Goal: Information Seeking & Learning: Check status

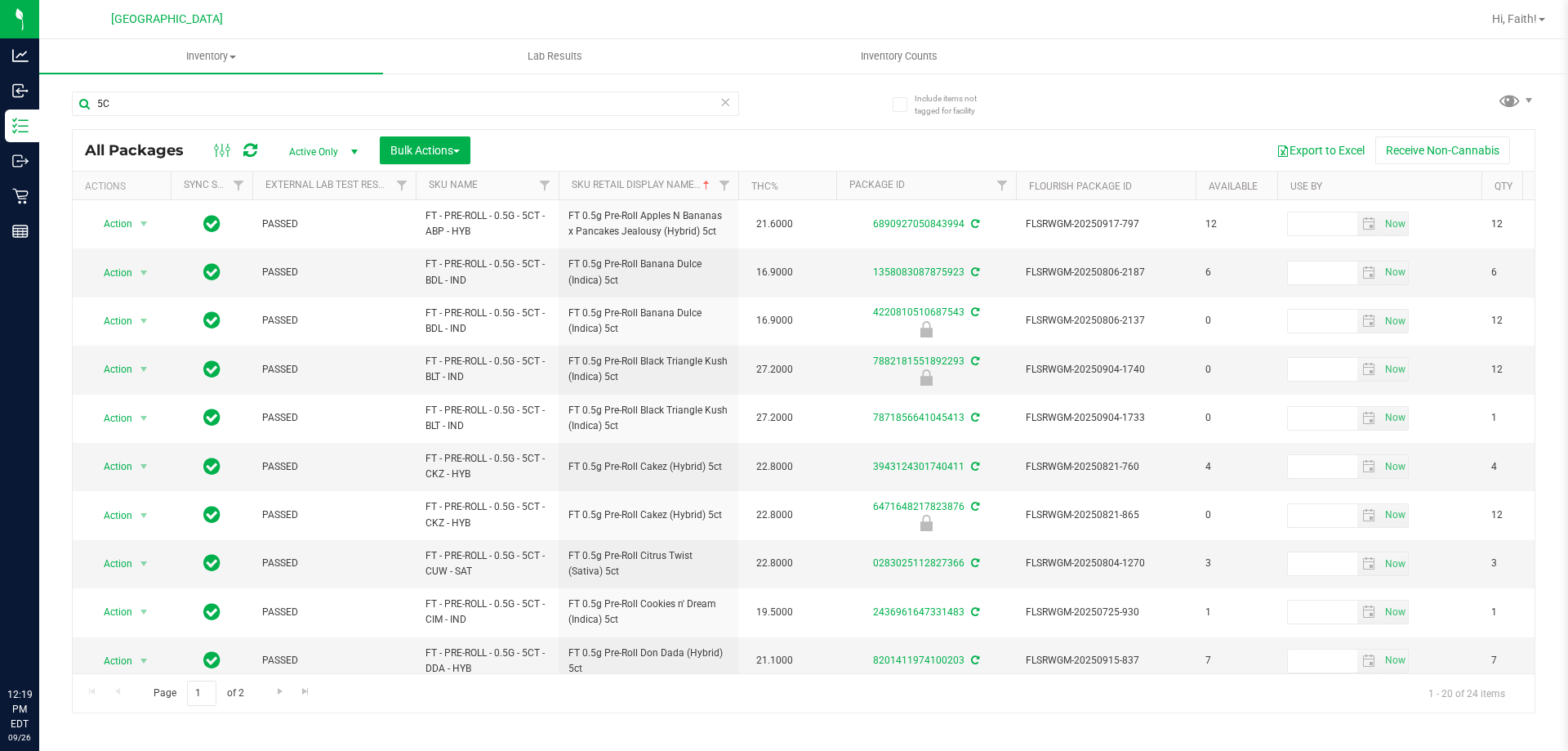
type input "5"
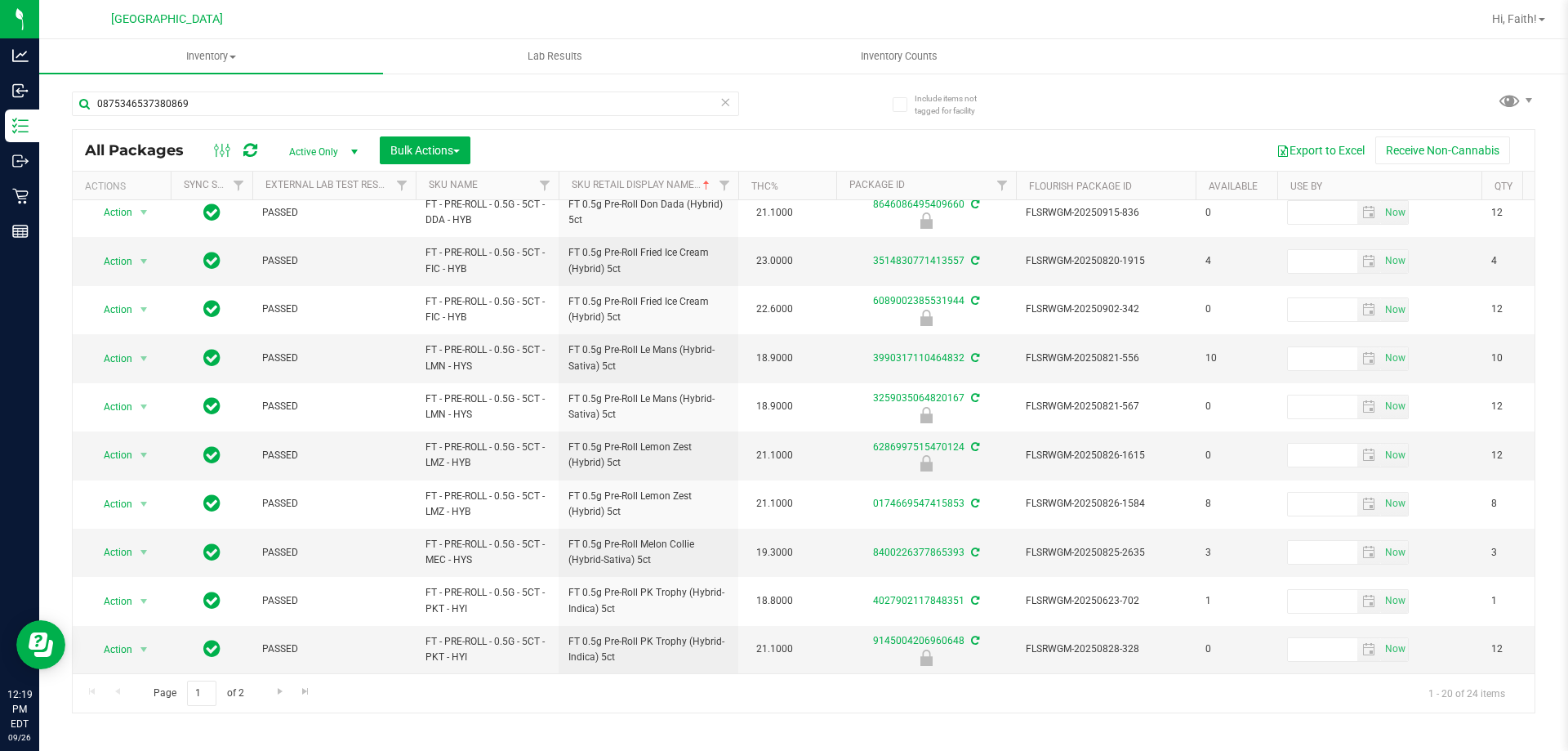
type input "0875346537380869"
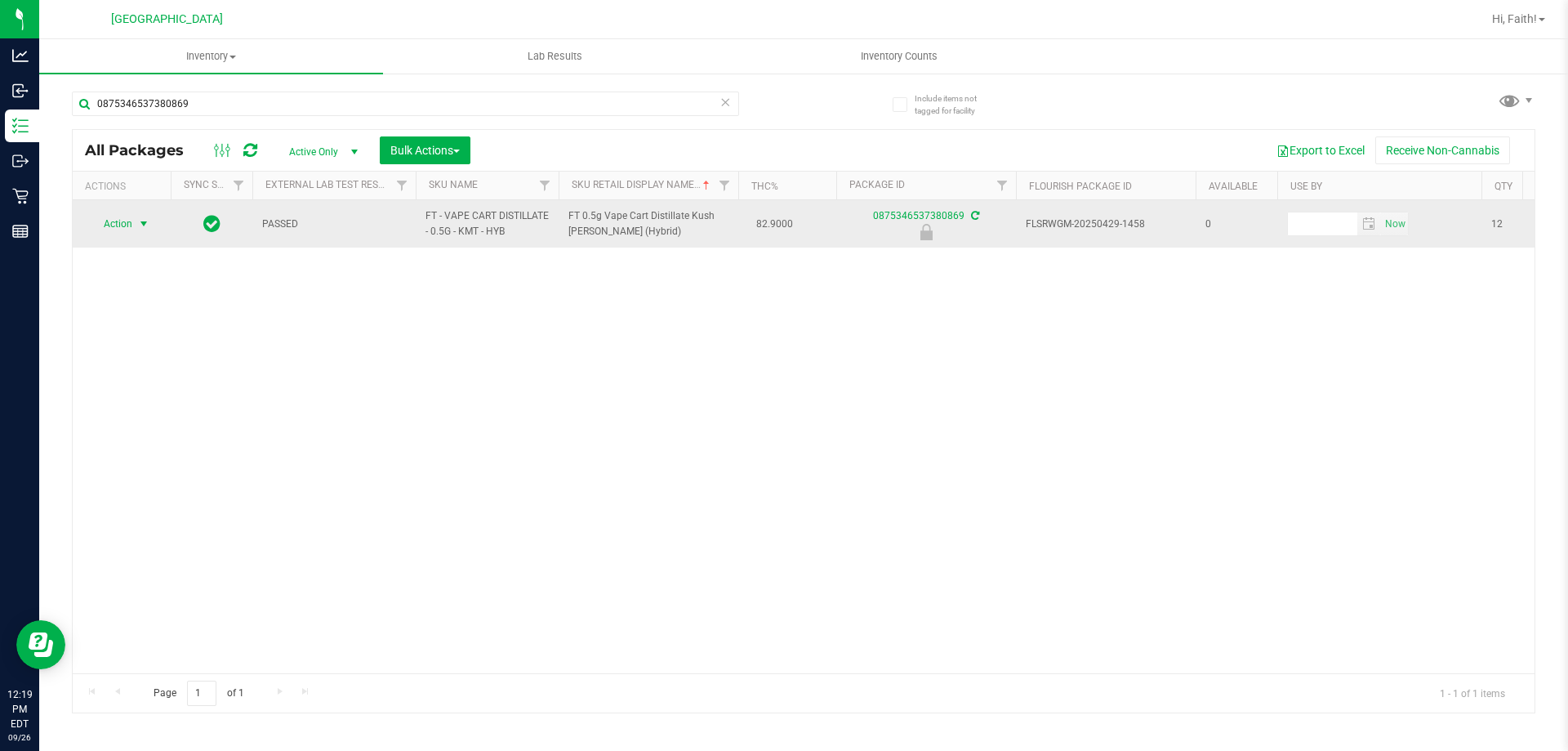
drag, startPoint x: 149, startPoint y: 223, endPoint x: 142, endPoint y: 232, distance: 11.4
click at [142, 232] on span "select" at bounding box center [144, 223] width 21 height 22
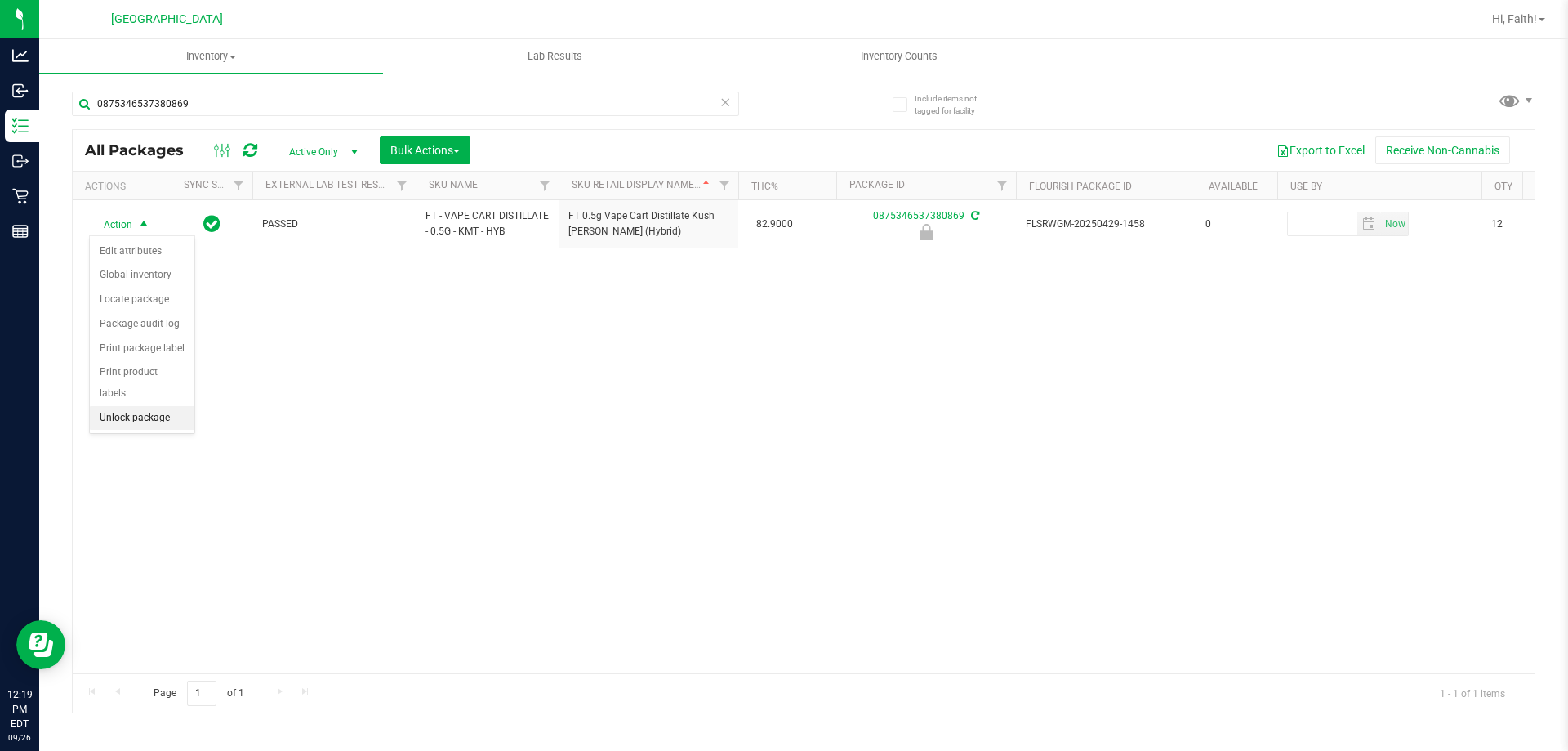
click at [164, 406] on li "Unlock package" at bounding box center [142, 417] width 105 height 24
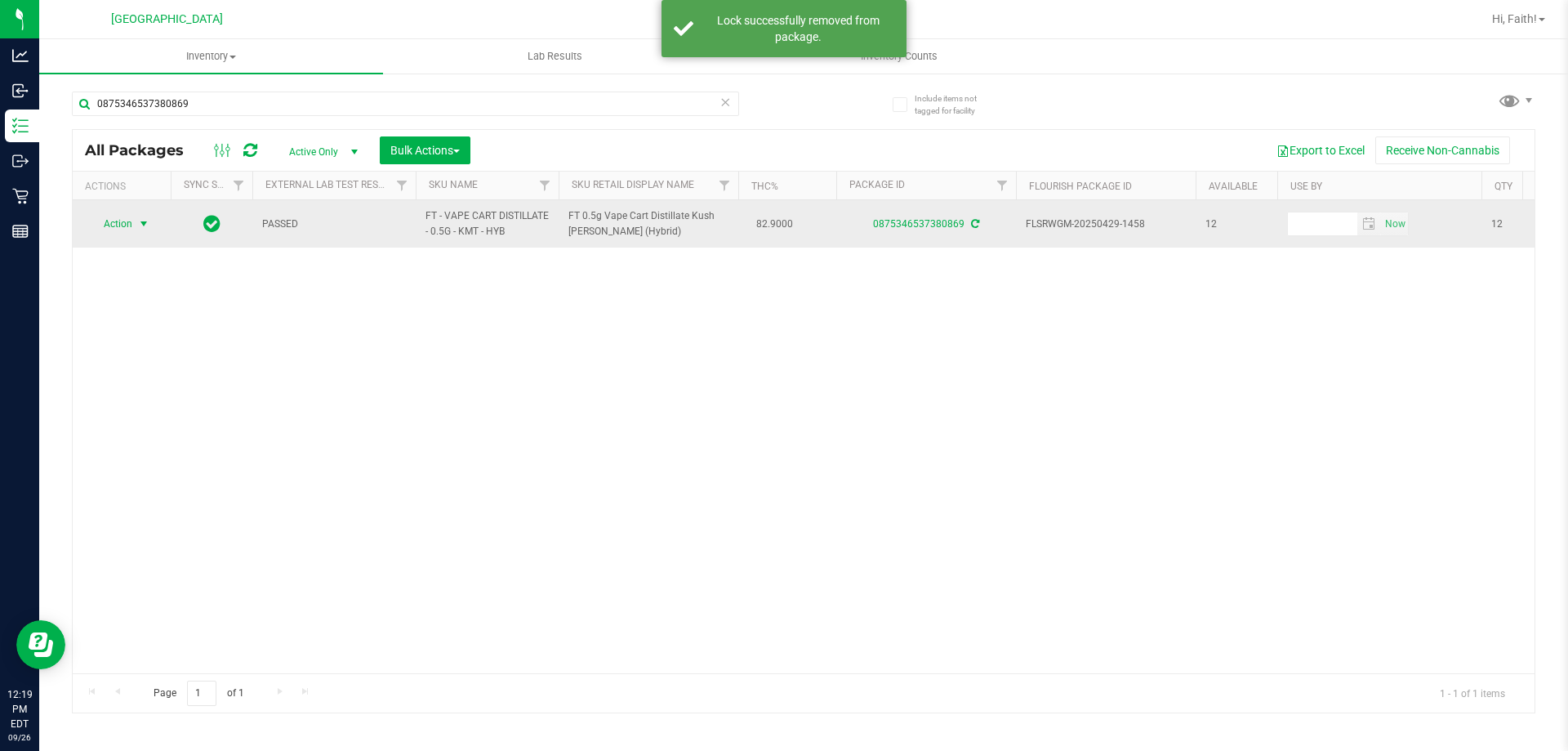
click at [118, 230] on span "Action" at bounding box center [110, 223] width 44 height 22
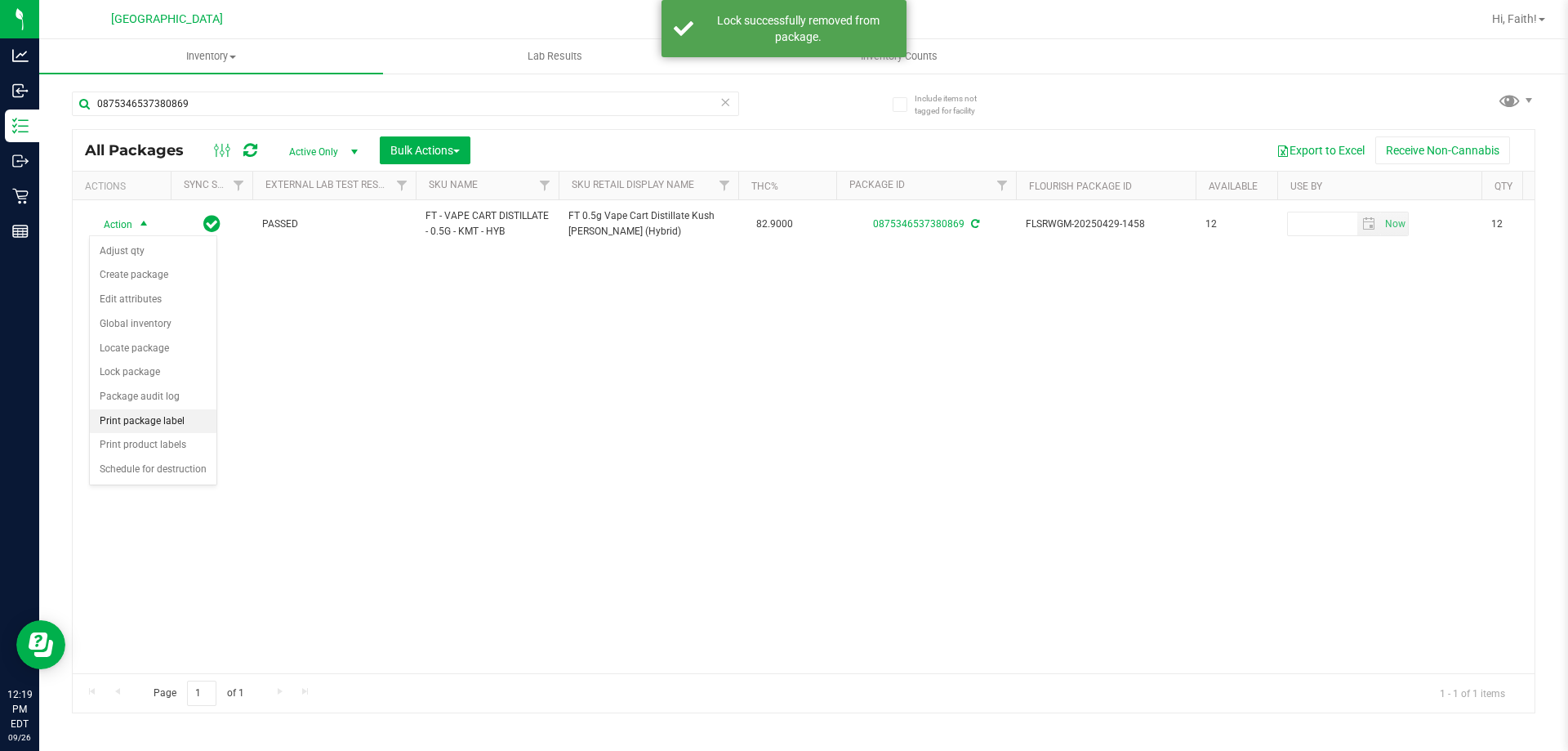
click at [139, 419] on li "Print package label" at bounding box center [152, 421] width 126 height 24
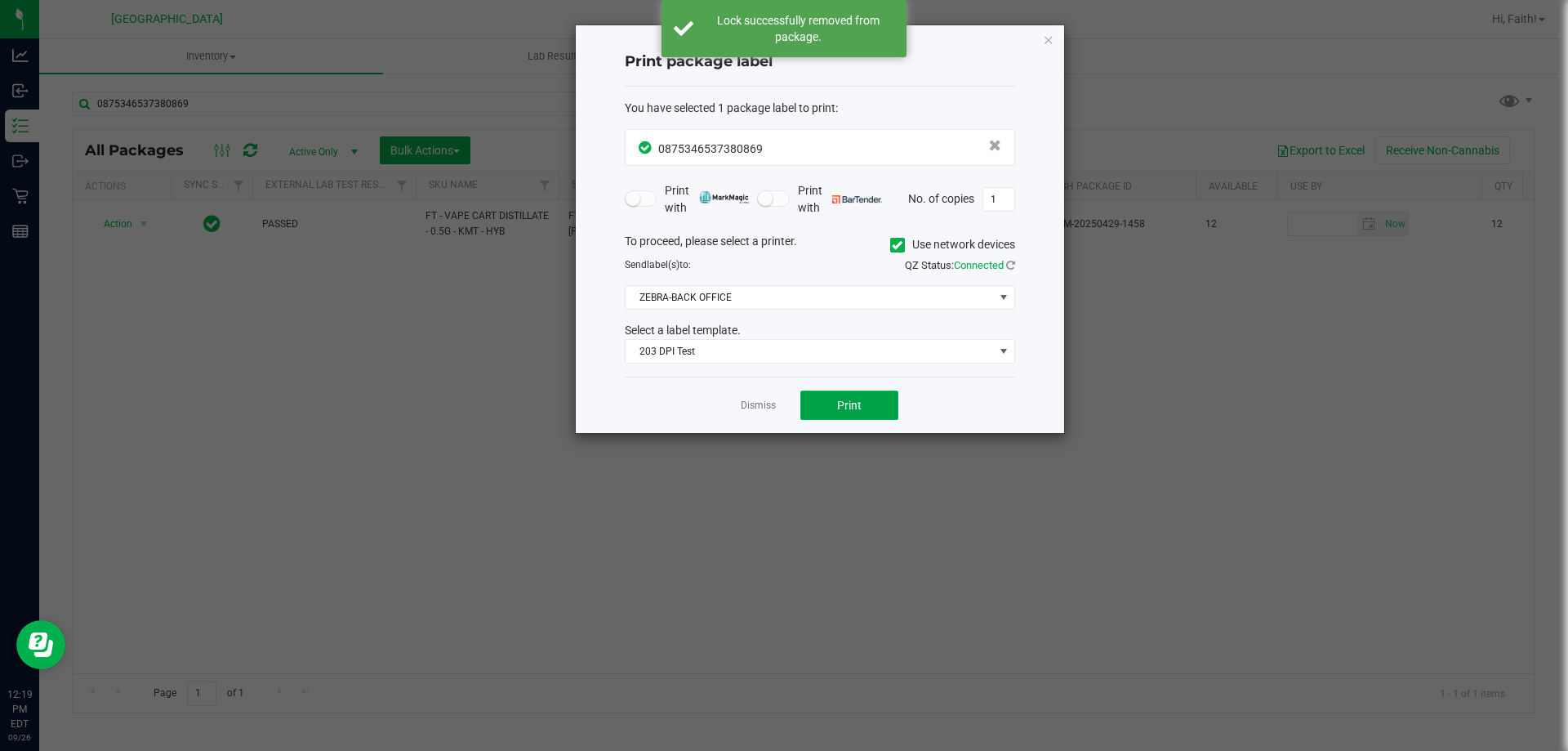
click at [821, 399] on button "Print" at bounding box center [849, 405] width 98 height 30
click at [1051, 45] on icon "button" at bounding box center [1048, 39] width 12 height 20
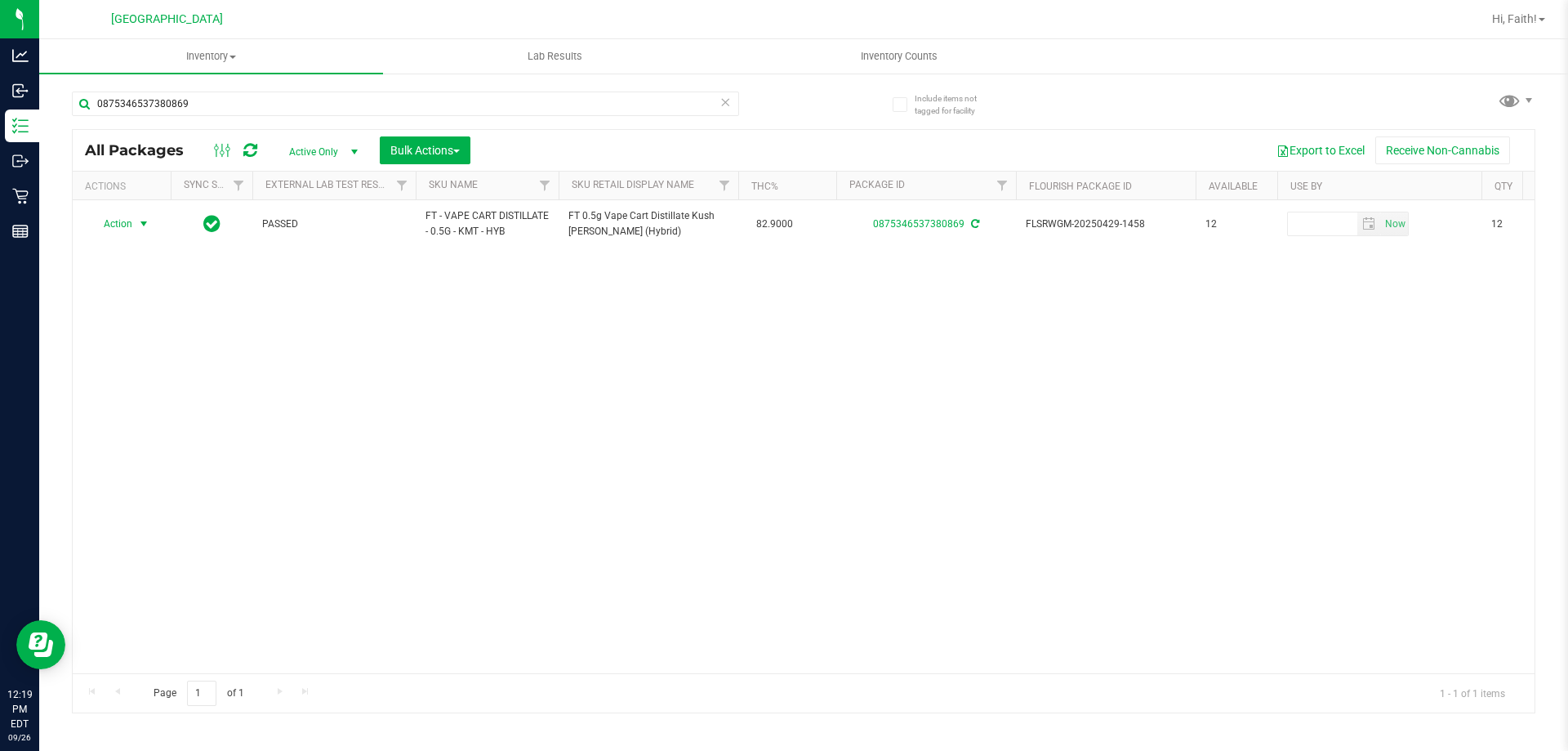
click at [753, 107] on div "0875346537380869" at bounding box center [438, 103] width 732 height 52
click at [721, 107] on icon at bounding box center [725, 101] width 12 height 20
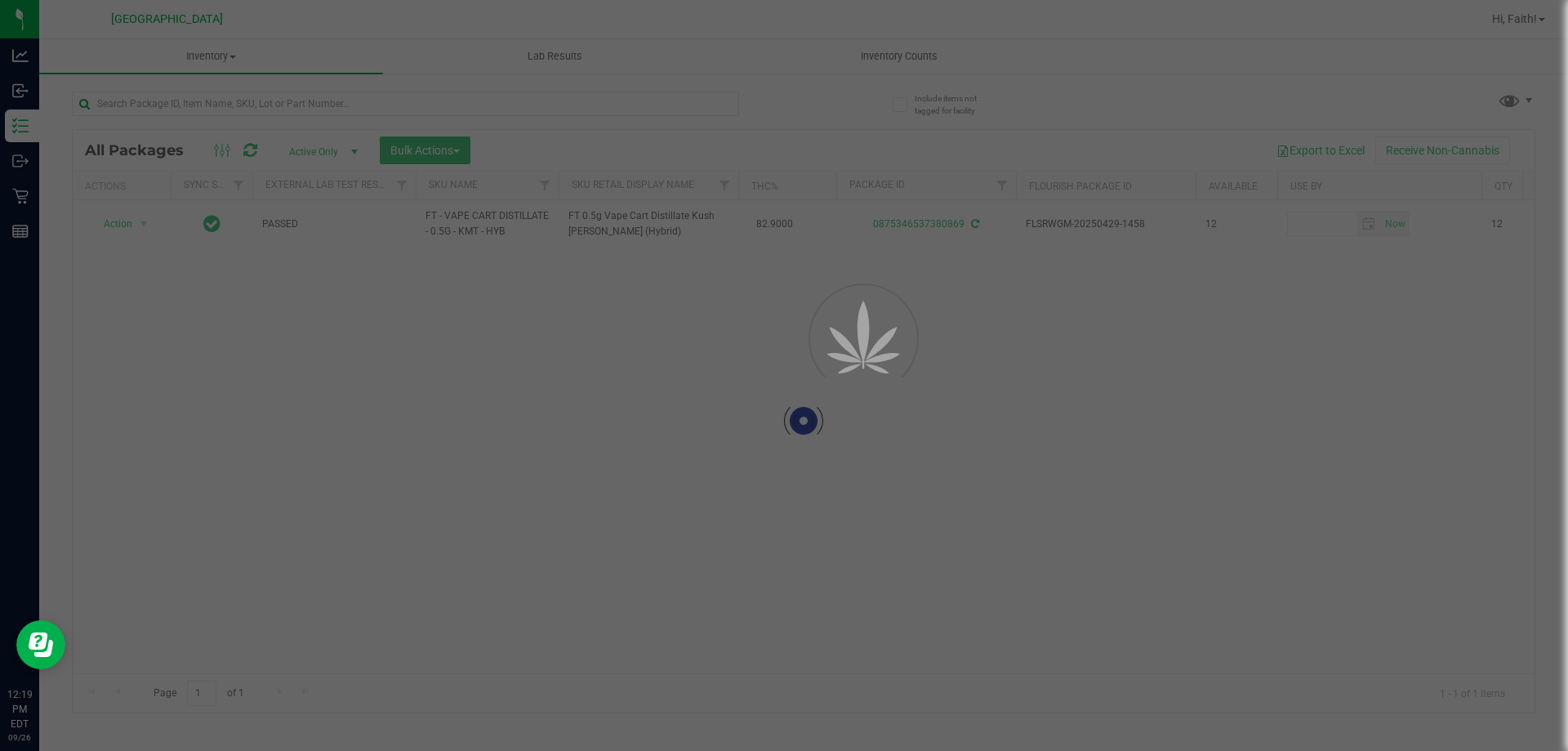
click at [658, 111] on div at bounding box center [784, 375] width 1568 height 751
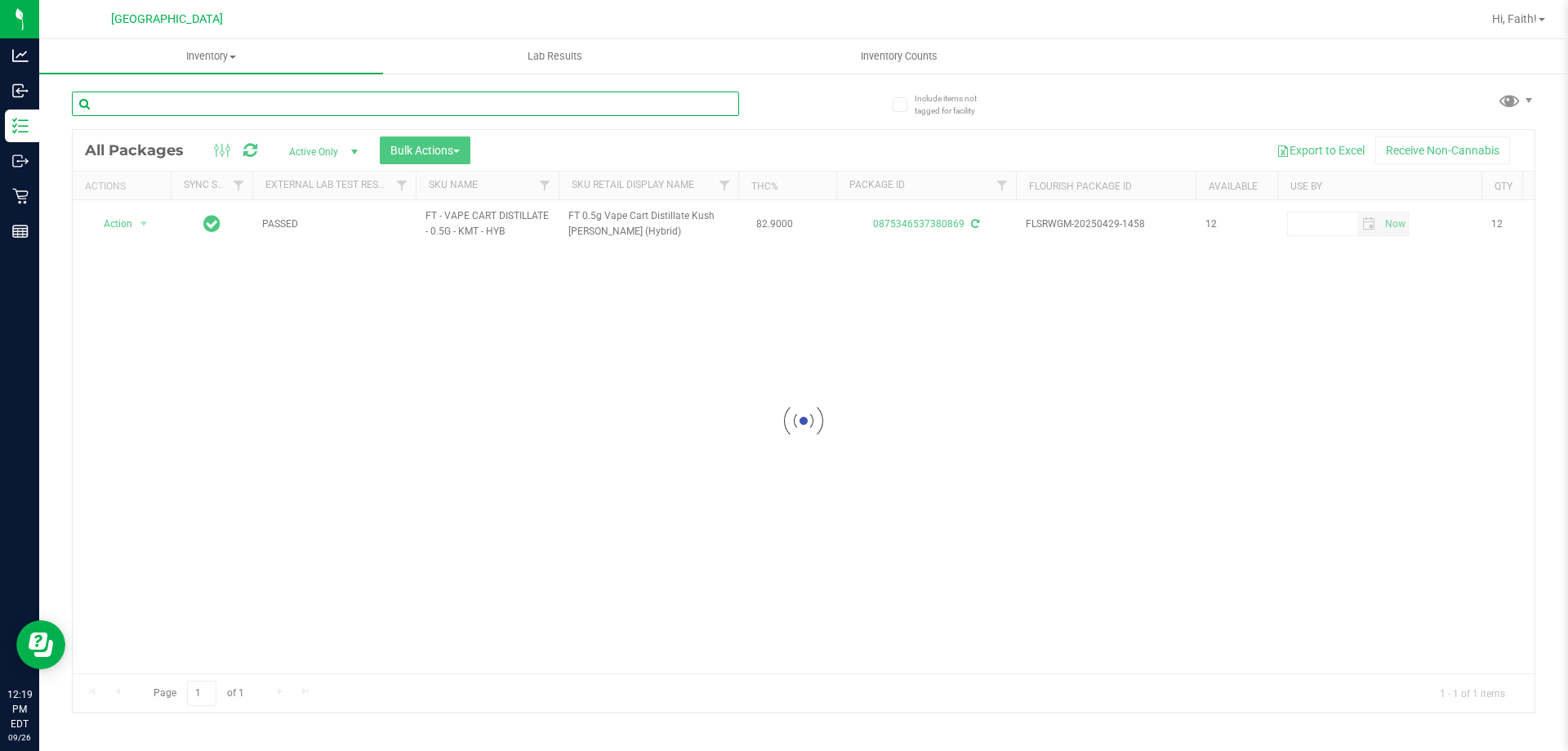
click at [570, 100] on input "text" at bounding box center [405, 103] width 667 height 24
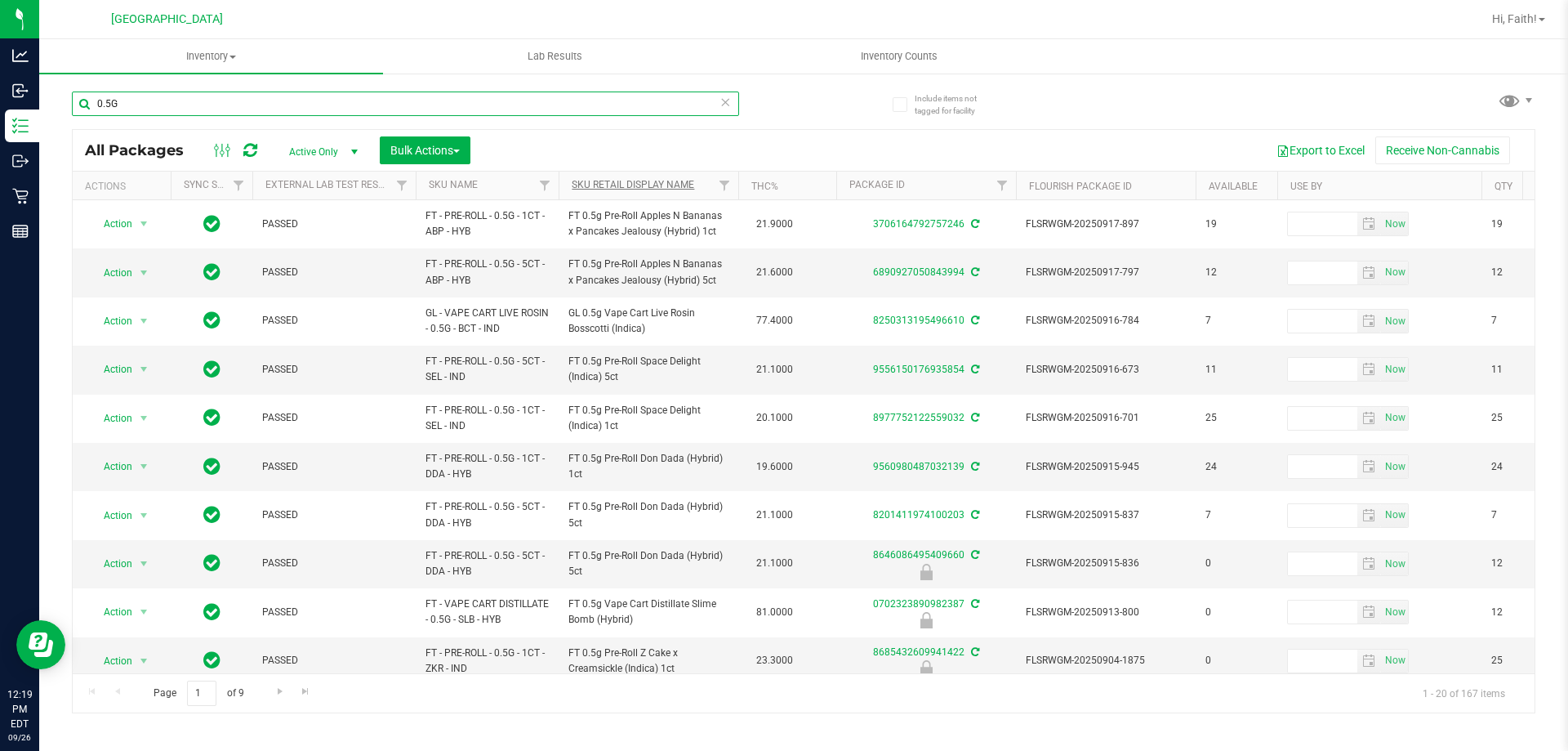
type input "0.5G"
click at [633, 187] on link "Sku Retail Display Name" at bounding box center [632, 184] width 123 height 12
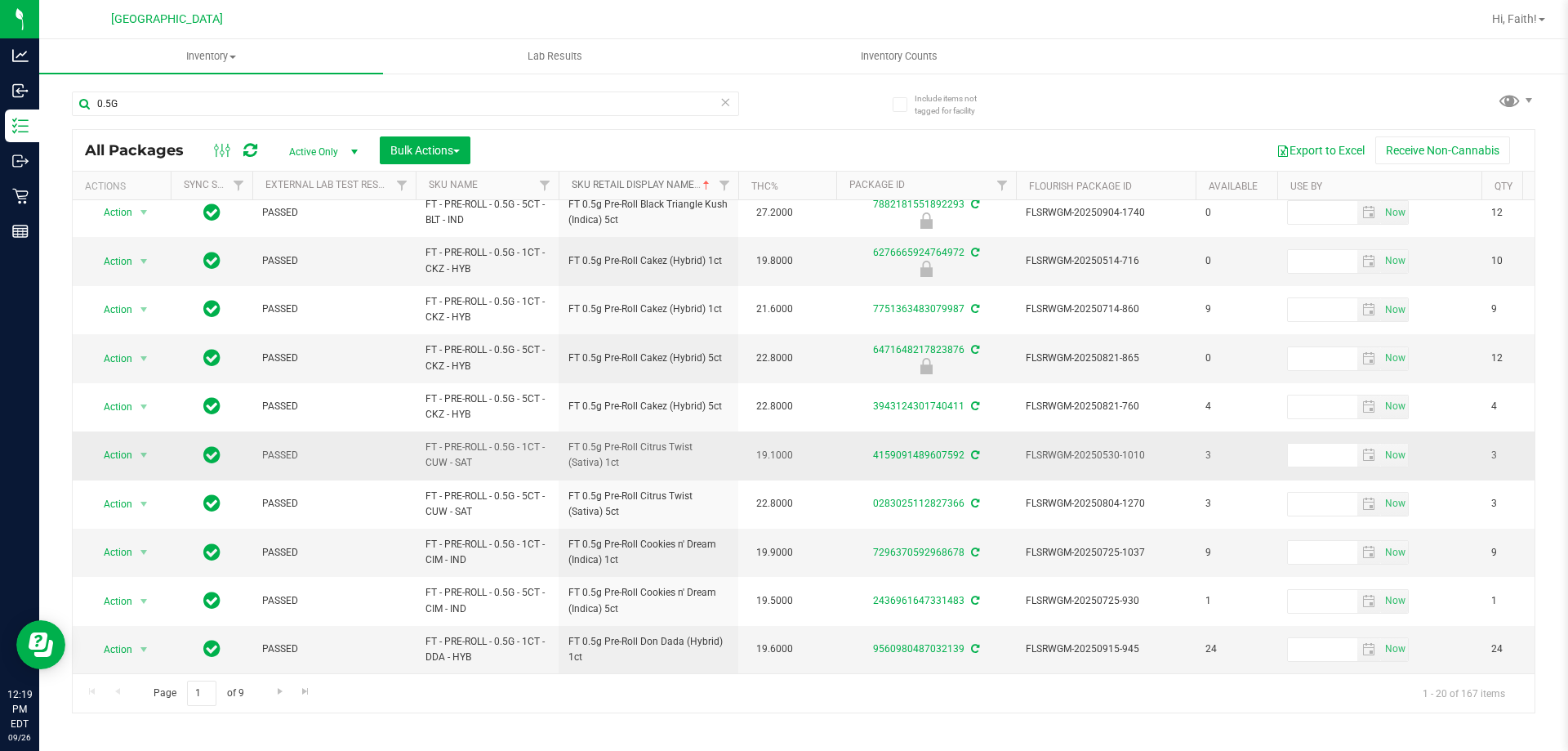
scroll to position [509, 0]
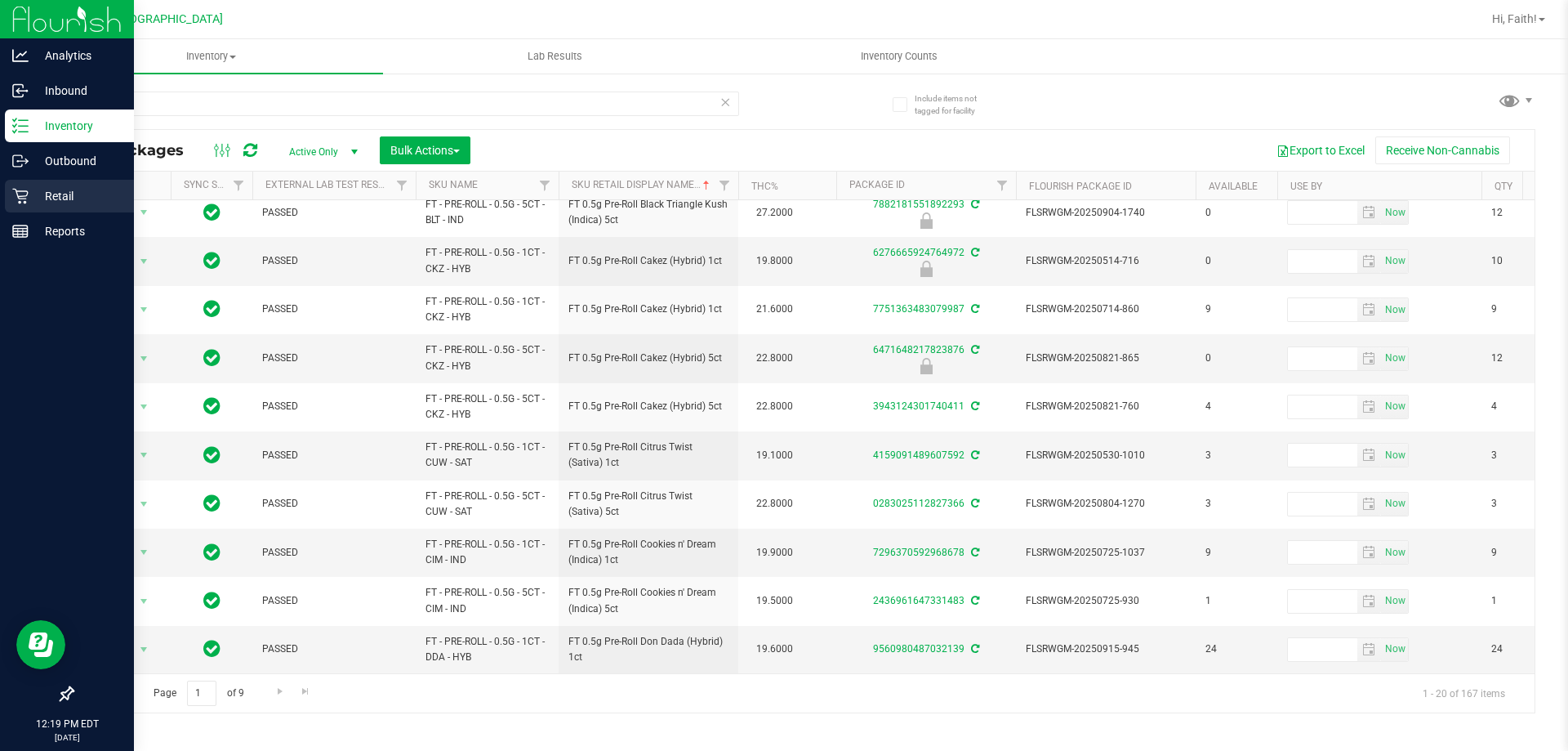
click at [36, 196] on p "Retail" at bounding box center [77, 196] width 98 height 20
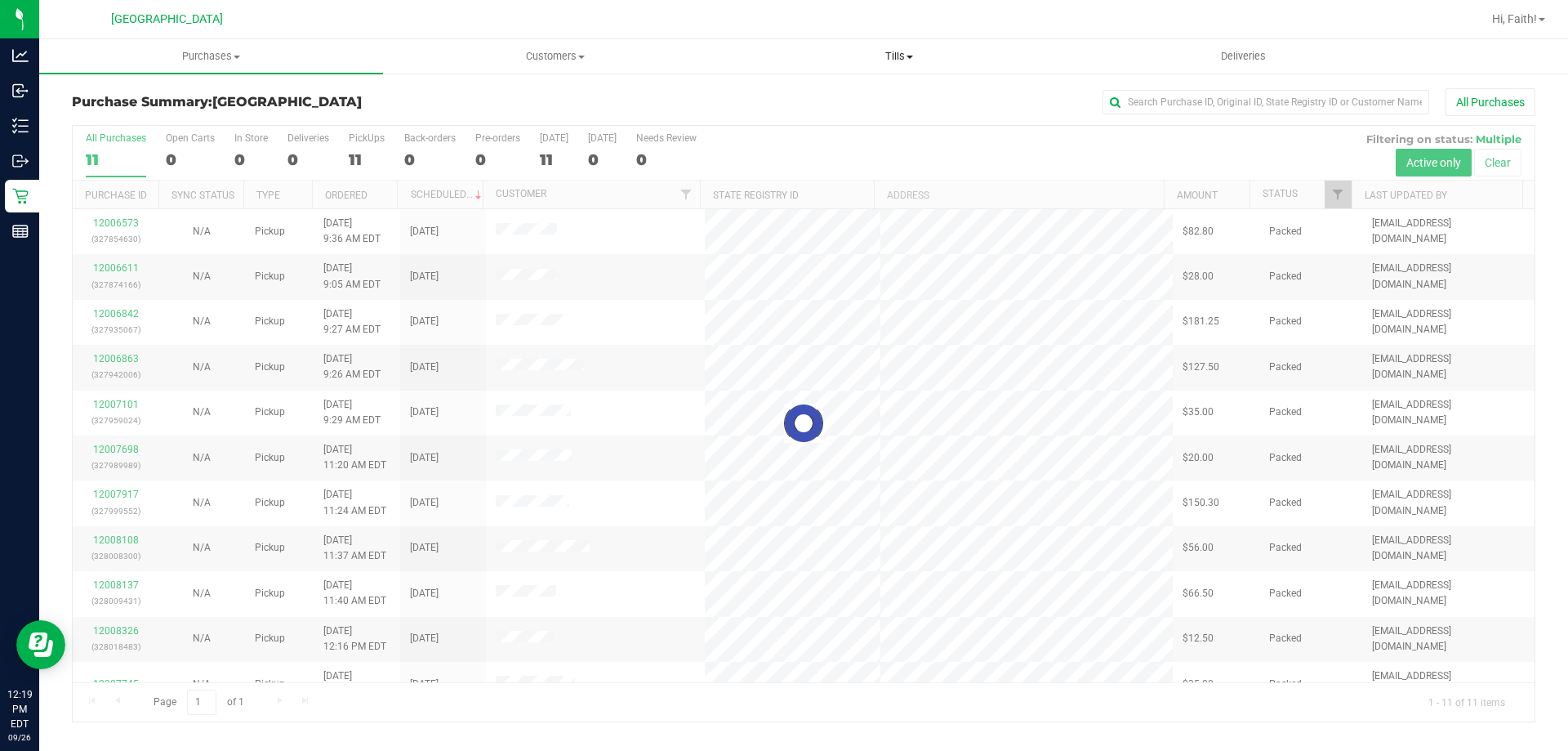
click at [878, 61] on span "Tills" at bounding box center [898, 57] width 342 height 14
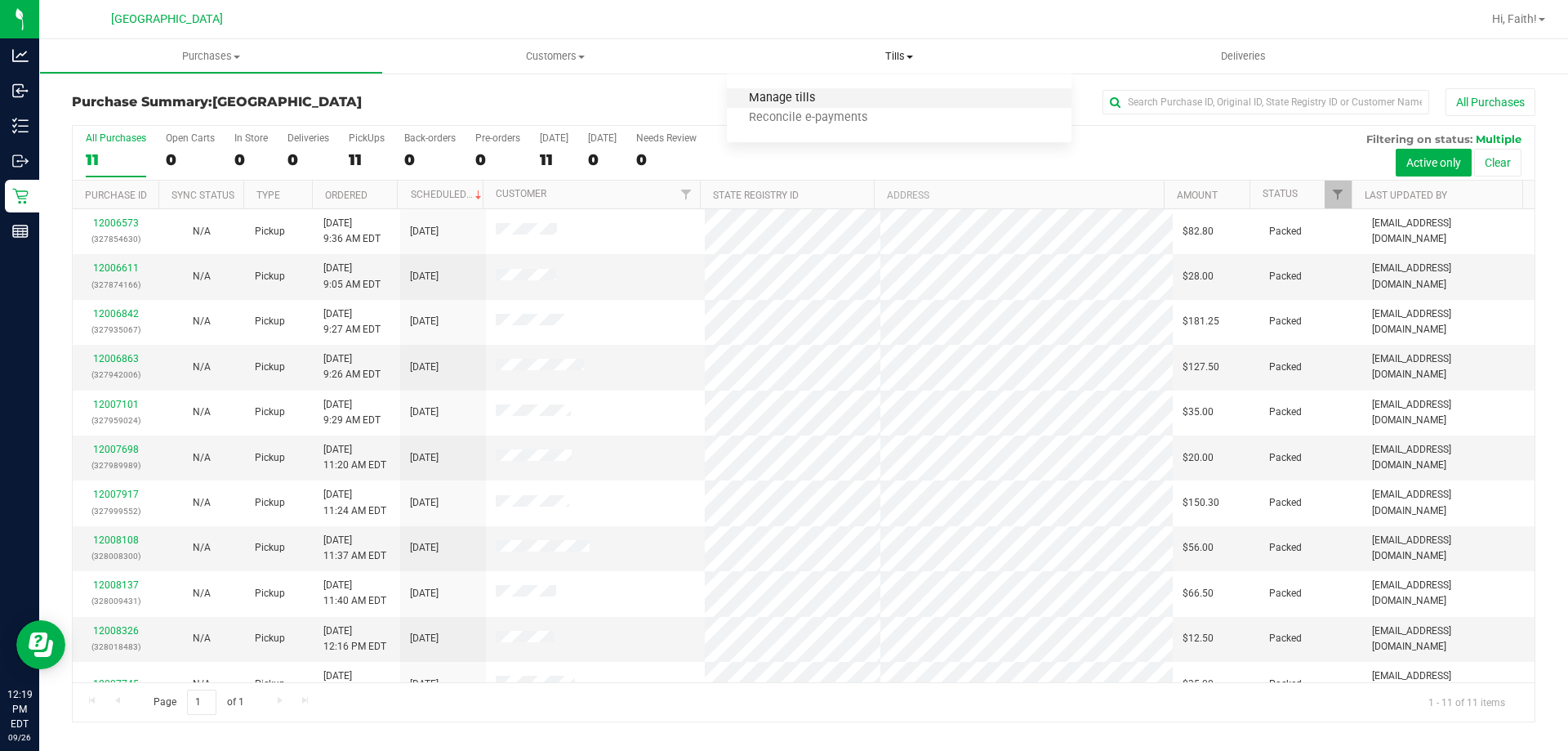
click at [787, 96] on span "Manage tills" at bounding box center [781, 98] width 110 height 13
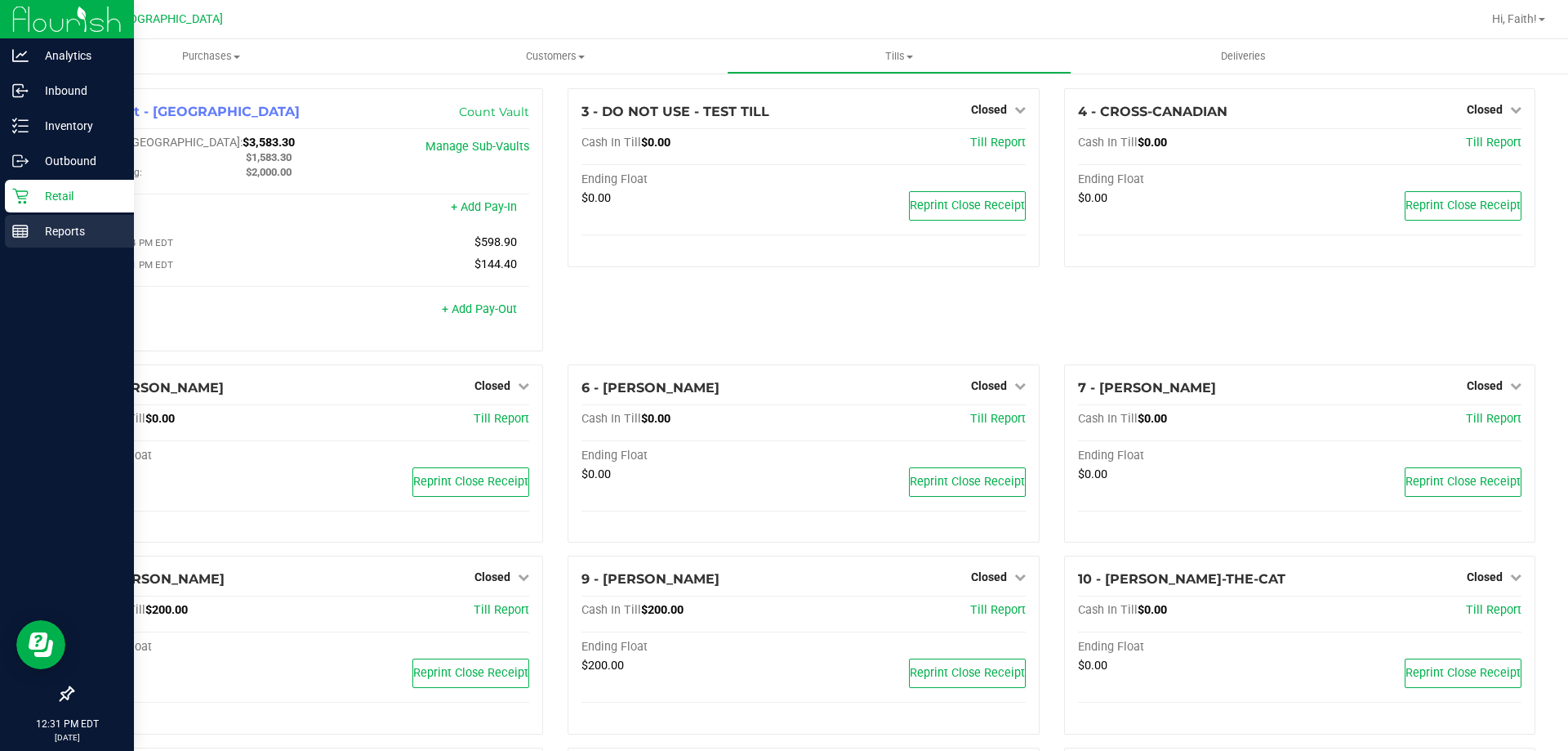
click at [72, 232] on p "Reports" at bounding box center [77, 231] width 98 height 20
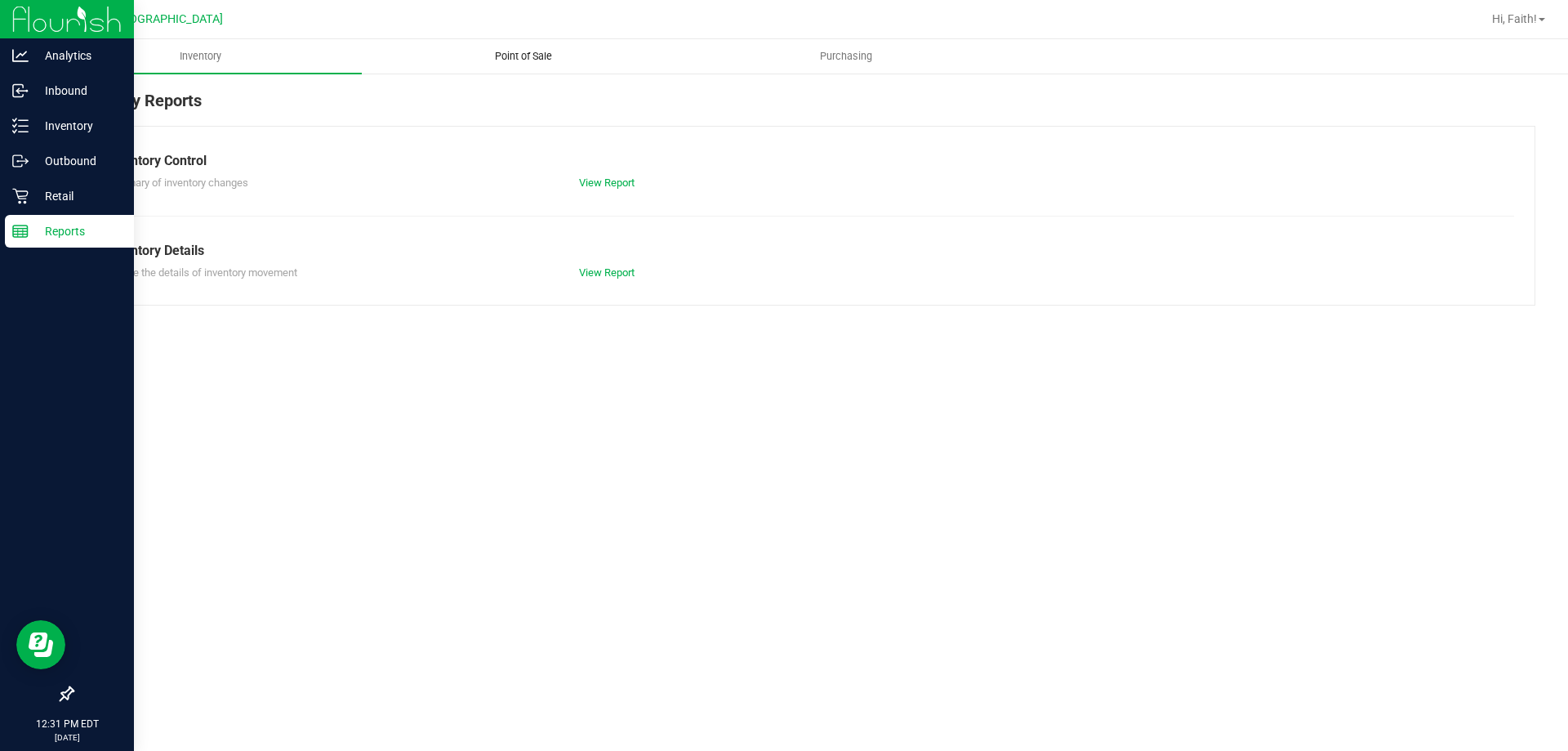
click at [522, 59] on span "Point of Sale" at bounding box center [523, 57] width 101 height 14
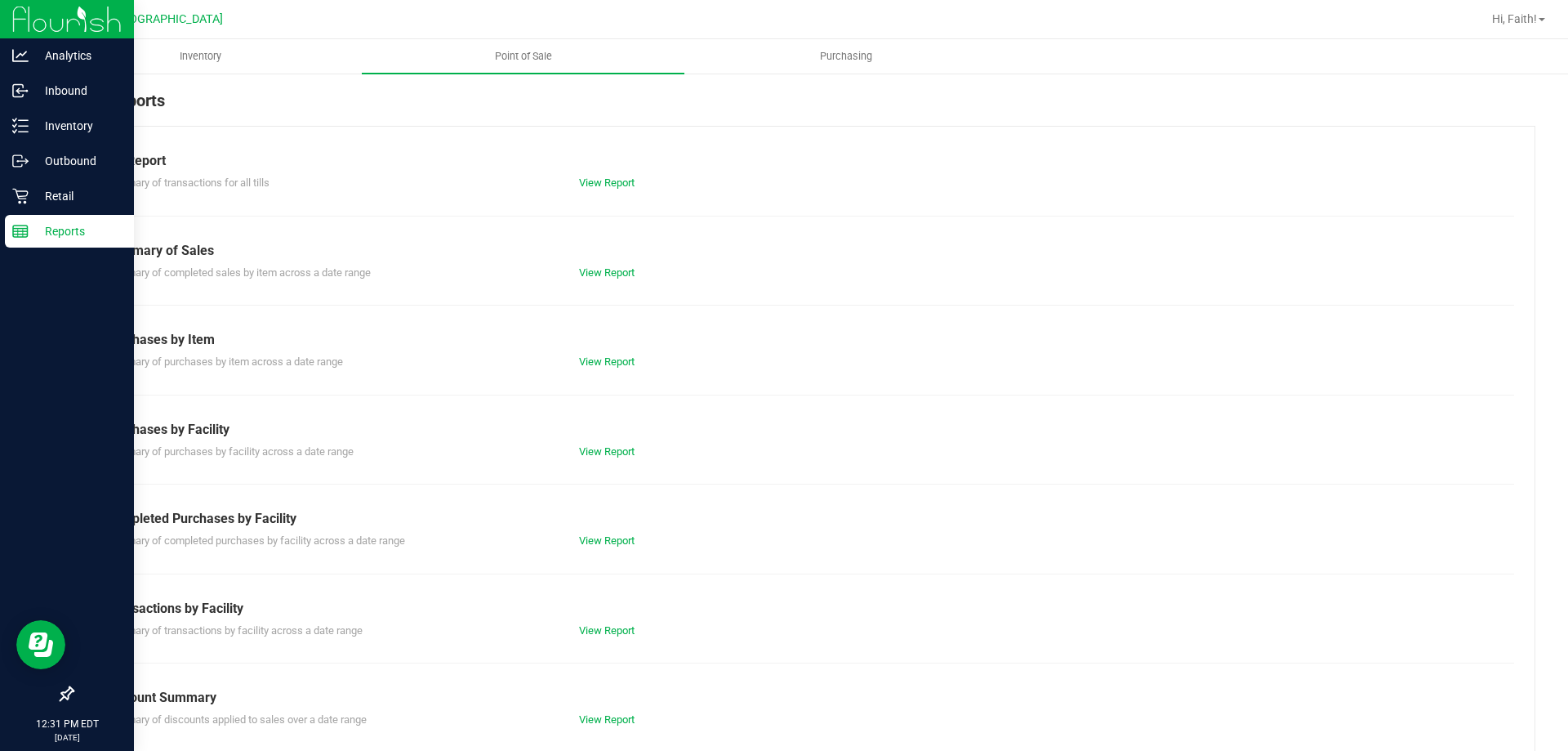
click at [585, 523] on div "Completed Purchases by Facility" at bounding box center [803, 519] width 1397 height 20
click at [592, 543] on link "View Report" at bounding box center [606, 540] width 56 height 13
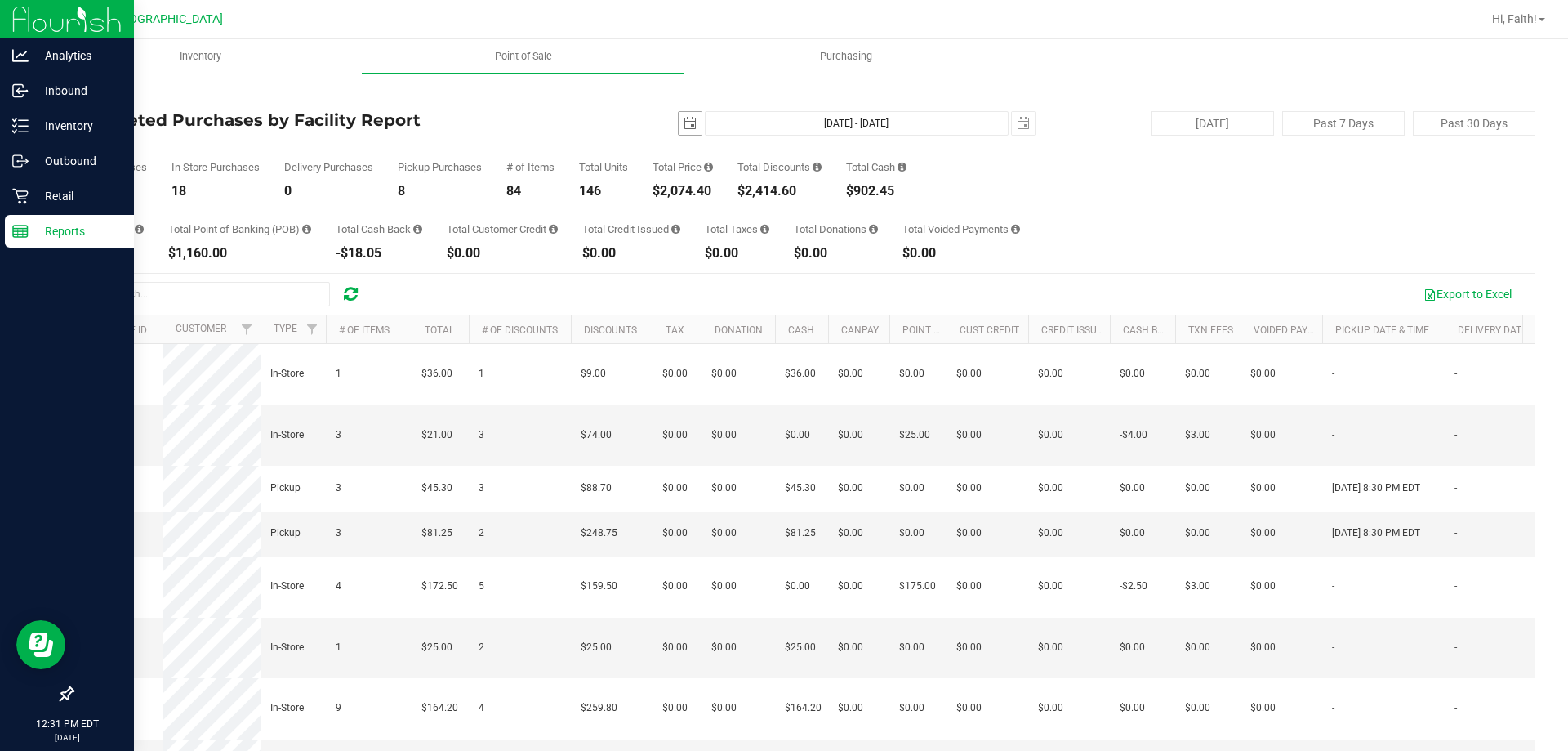
click at [687, 126] on span "select" at bounding box center [690, 123] width 13 height 13
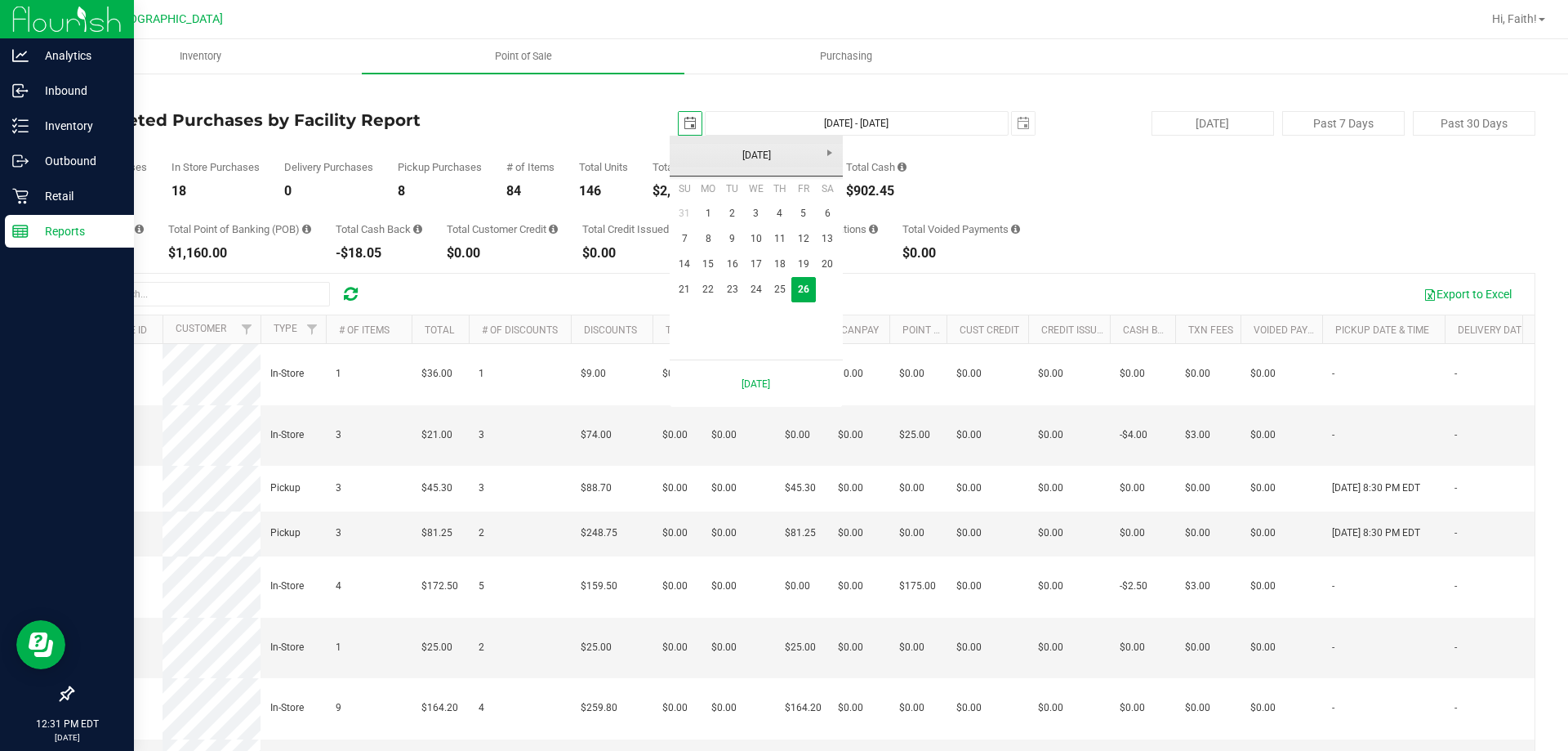
scroll to position [0, 41]
click at [686, 293] on link "21" at bounding box center [684, 290] width 23 height 25
type input "[DATE]"
type input "[DATE] - [DATE]"
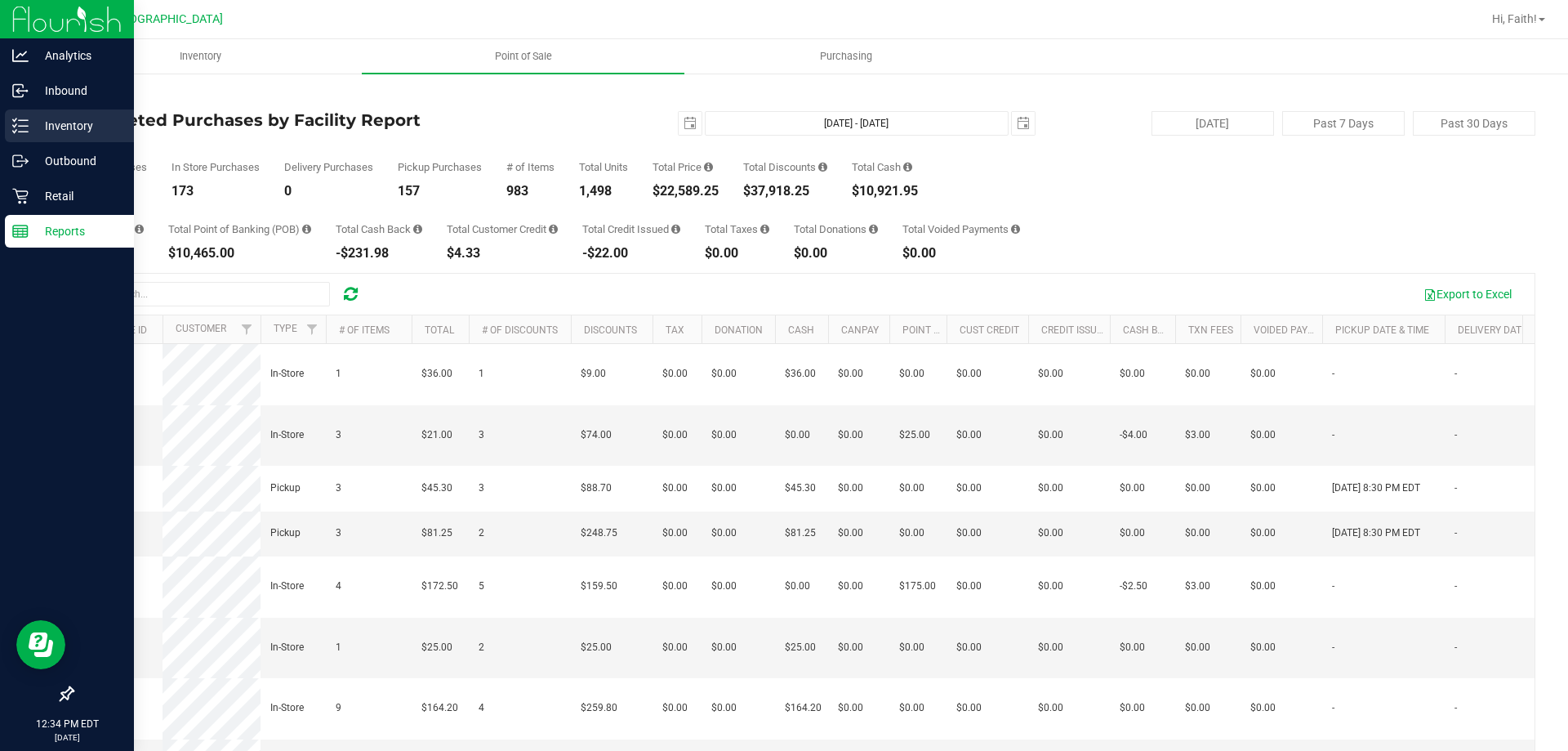
click at [59, 128] on p "Inventory" at bounding box center [77, 126] width 98 height 20
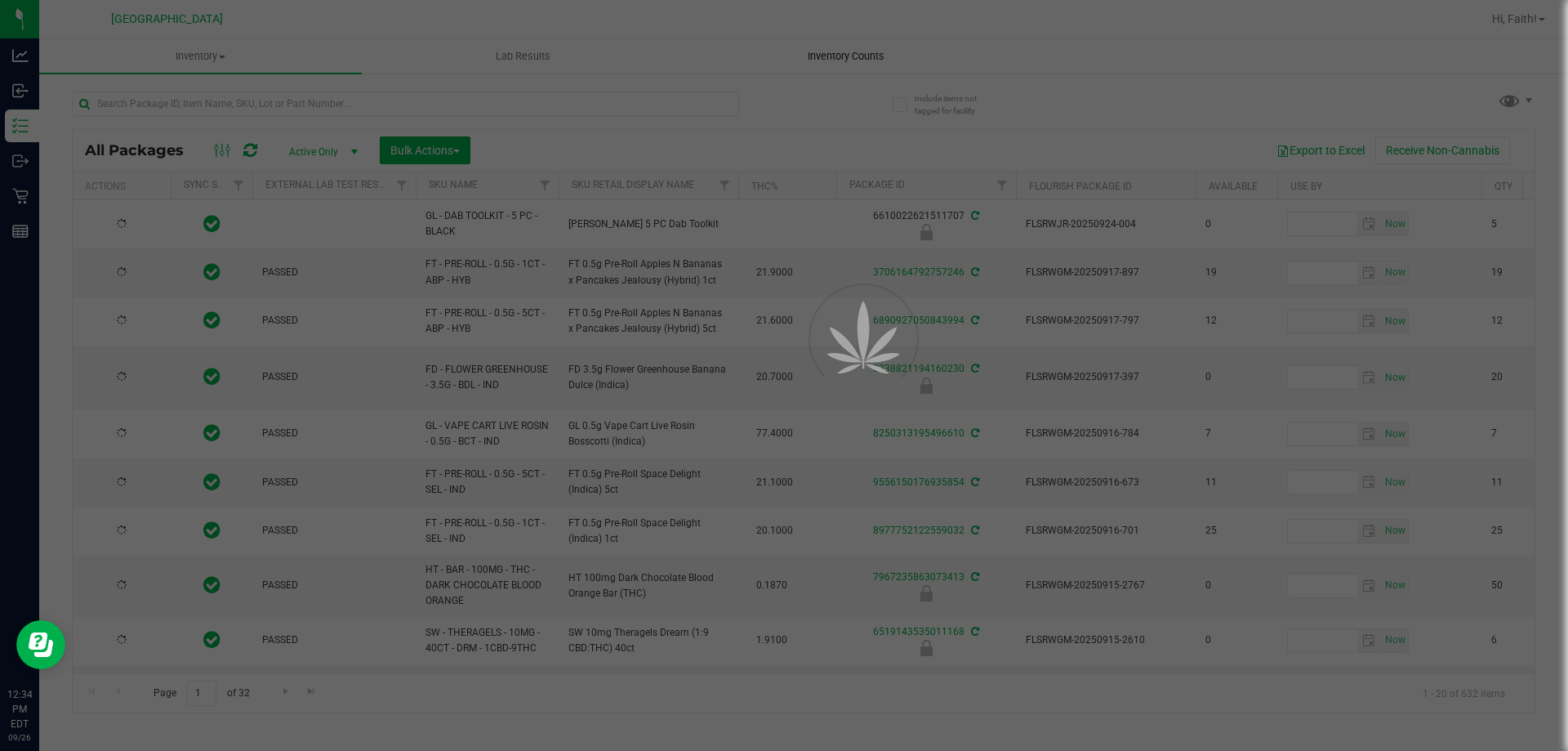
click at [851, 56] on span "Inventory Counts" at bounding box center [846, 57] width 121 height 14
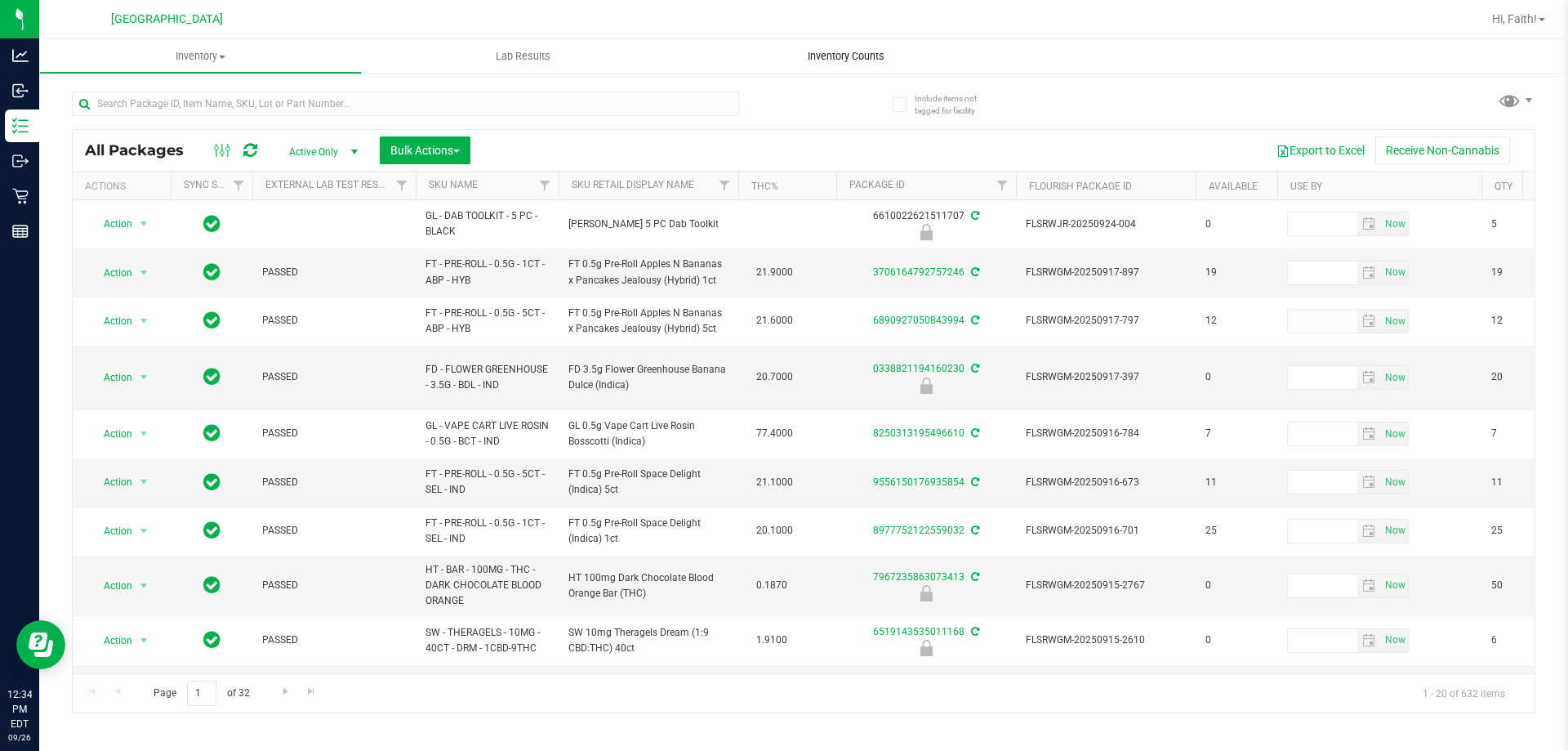
type input "[DATE]"
click at [851, 56] on span "Inventory Counts" at bounding box center [846, 57] width 121 height 14
click at [832, 55] on span "Inventory Counts" at bounding box center [846, 57] width 121 height 14
